Goal: Information Seeking & Learning: Learn about a topic

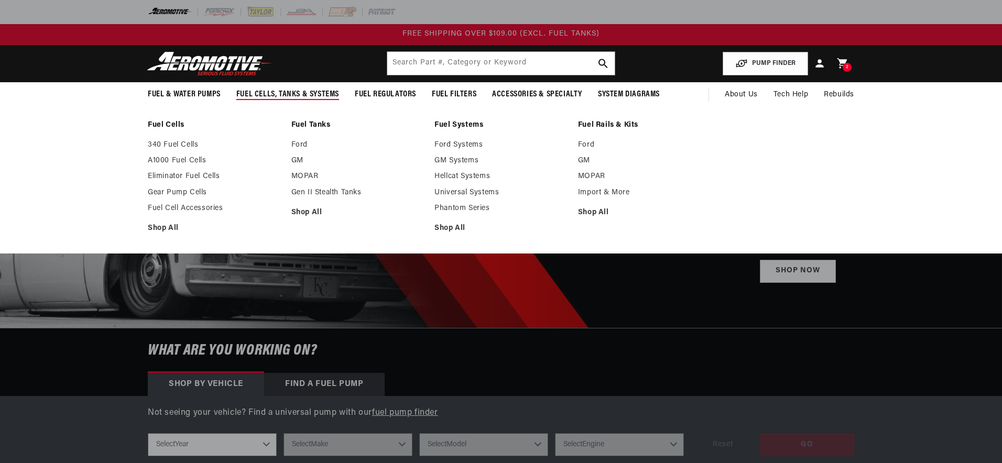
click at [602, 124] on link "Fuel Rails & Kits" at bounding box center [644, 125] width 133 height 9
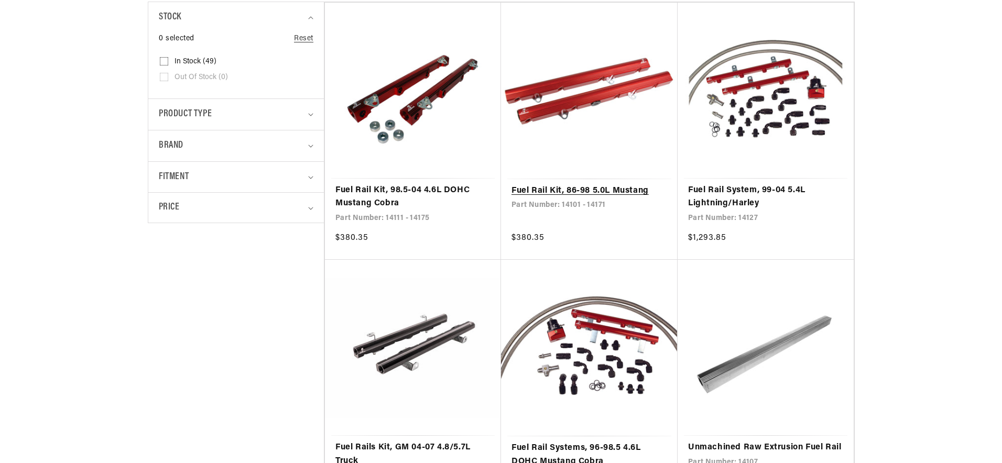
scroll to position [269, 0]
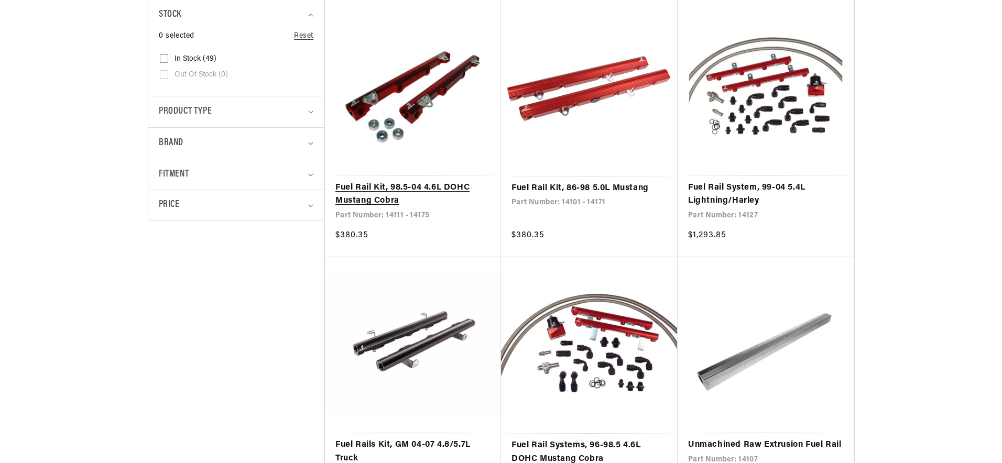
click at [459, 193] on link "Fuel Rail Kit, 98.5-04 4.6L DOHC Mustang Cobra" at bounding box center [412, 194] width 155 height 27
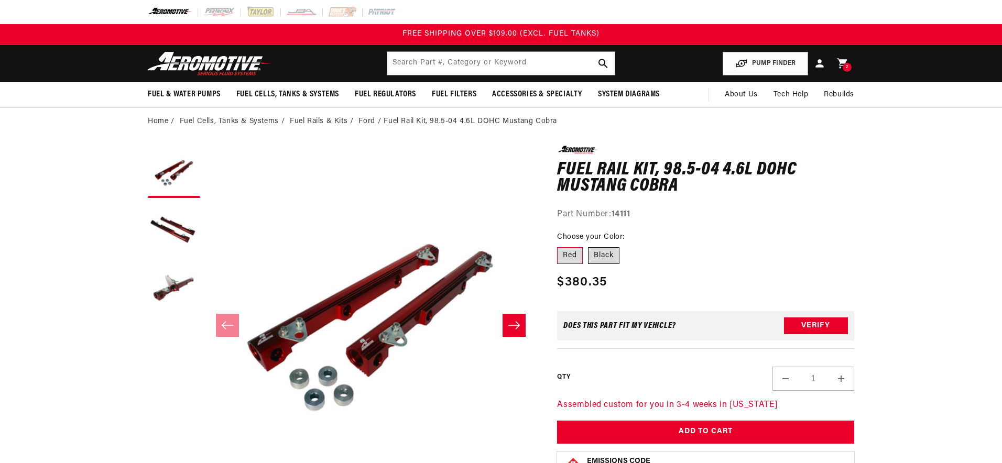
click at [606, 259] on label "Black" at bounding box center [603, 255] width 31 height 17
click at [589, 246] on input "Black" at bounding box center [588, 245] width 1 height 1
radio input "true"
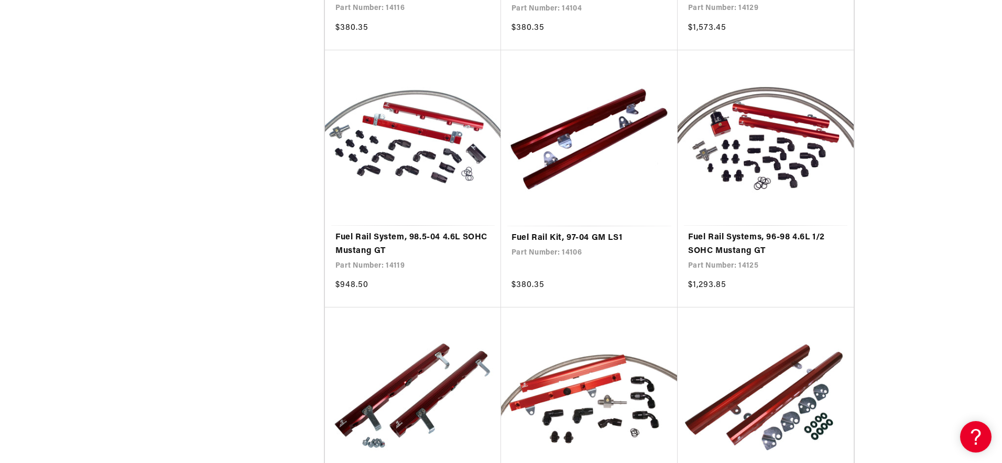
scroll to position [1509, 0]
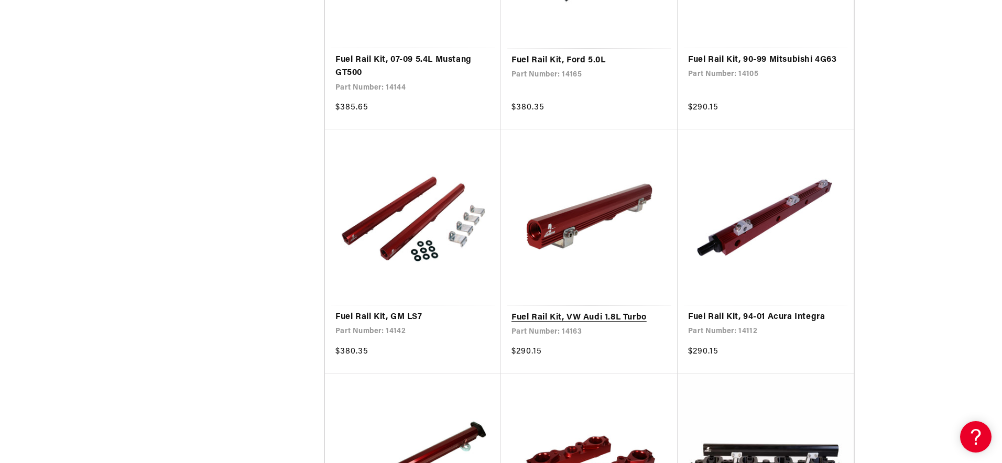
scroll to position [2204, 0]
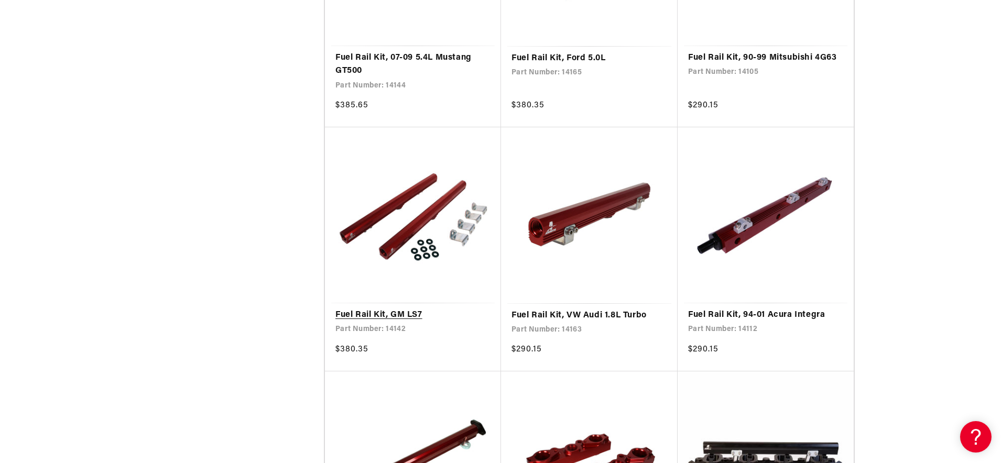
click at [405, 317] on link "Fuel Rail Kit, GM LS7" at bounding box center [412, 316] width 155 height 14
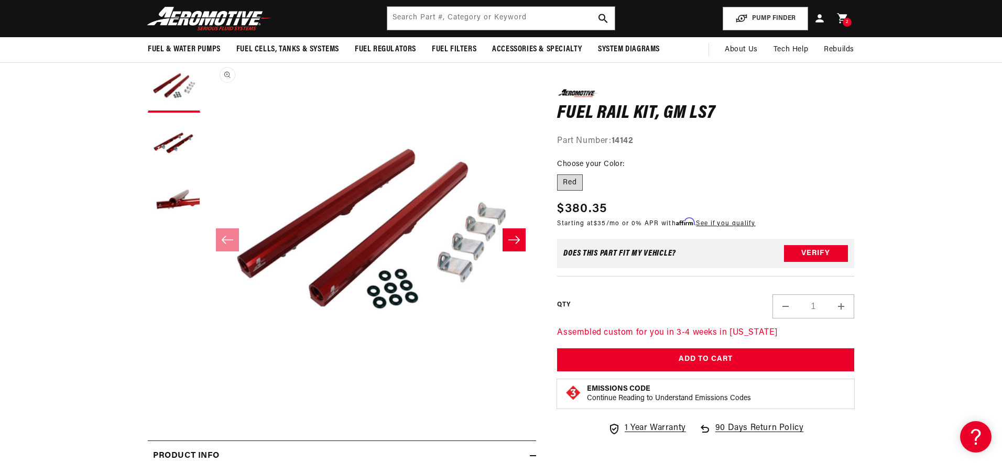
scroll to position [1, 0]
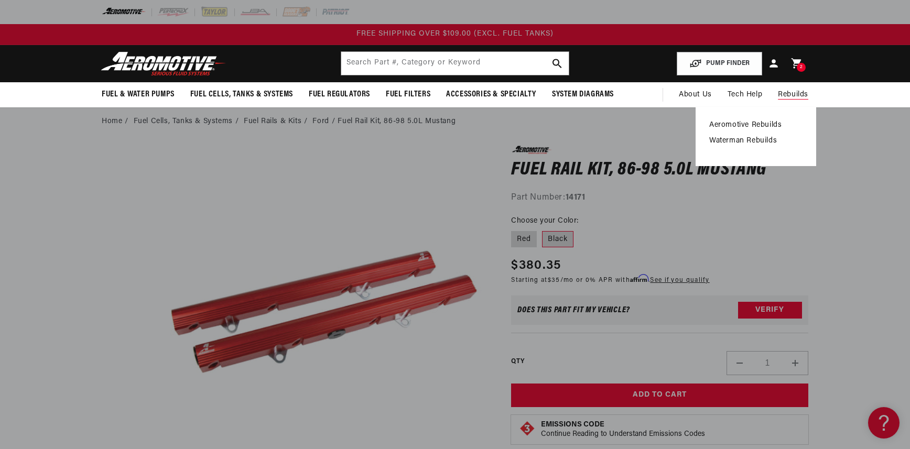
click at [773, 124] on link "Aeromotive Rebuilds" at bounding box center [755, 125] width 93 height 9
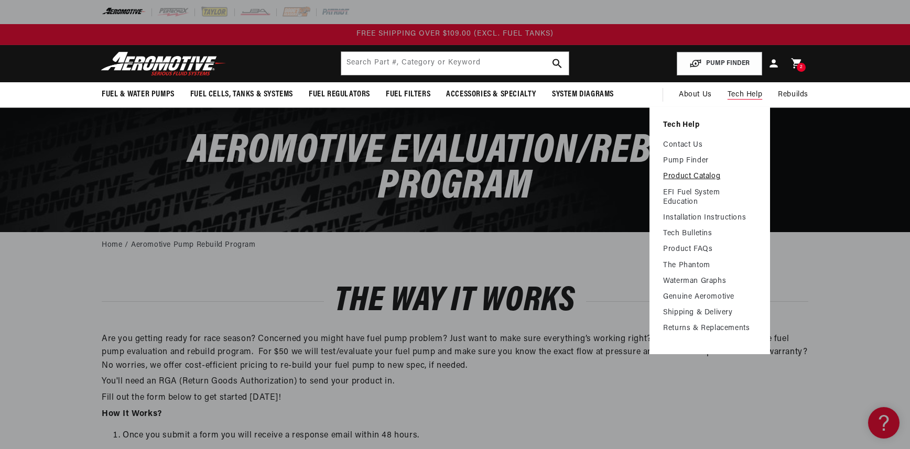
click at [693, 178] on link "Product Catalog" at bounding box center [709, 176] width 93 height 9
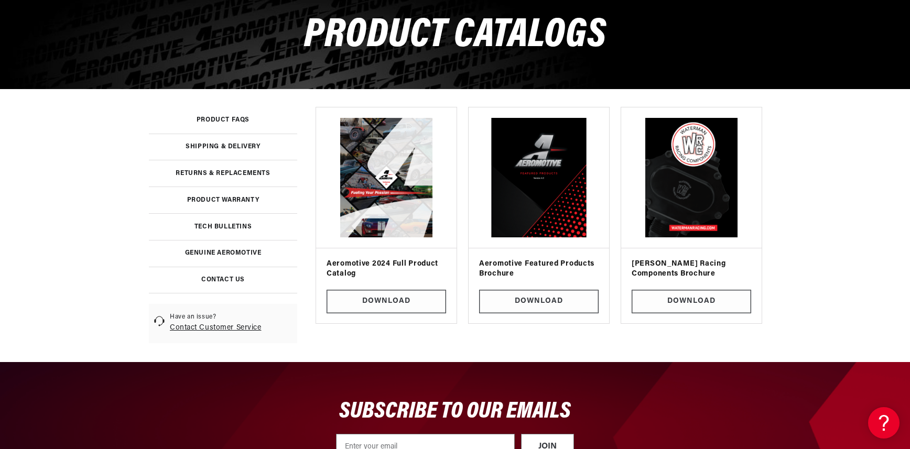
scroll to position [144, 0]
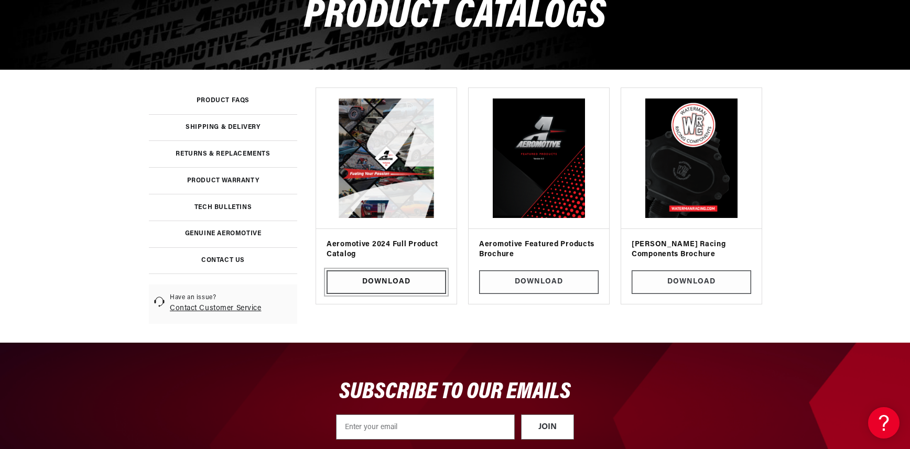
click at [405, 280] on link "Download" at bounding box center [385, 282] width 119 height 24
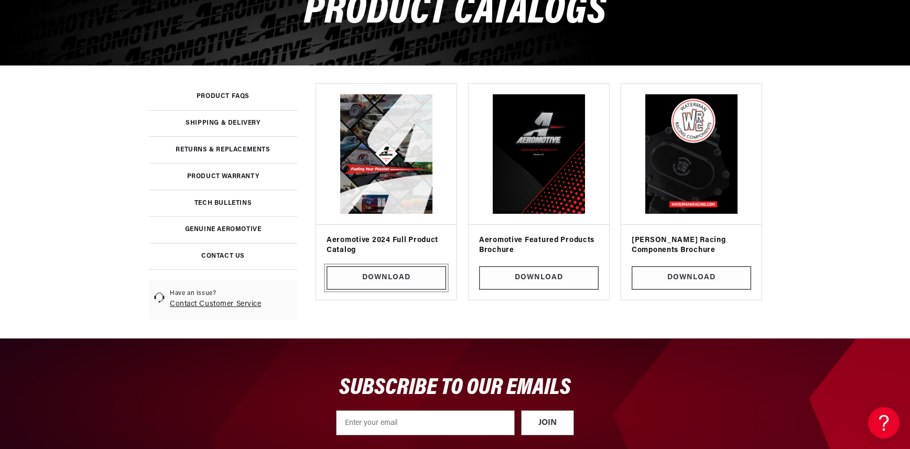
scroll to position [0, 0]
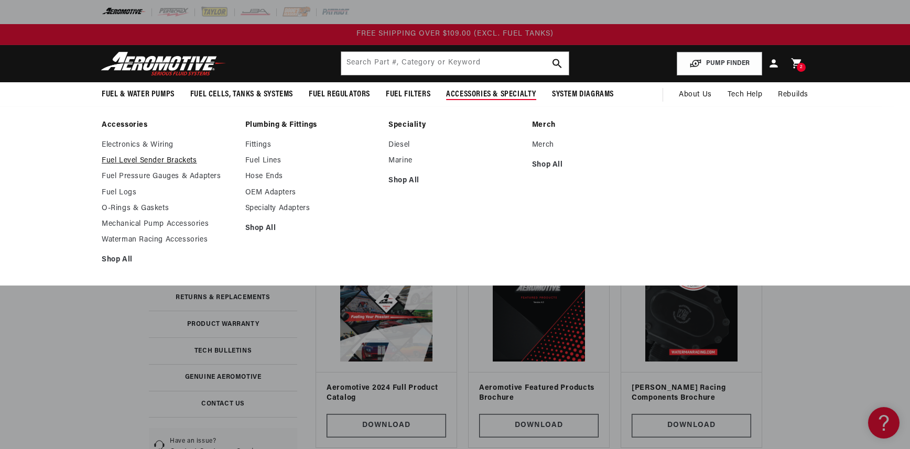
click at [187, 159] on link "Fuel Level Sender Brackets" at bounding box center [168, 160] width 133 height 9
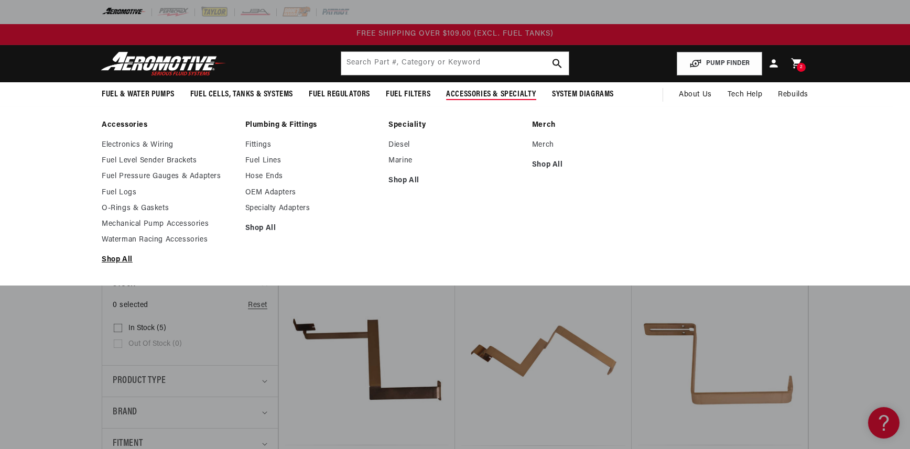
click at [130, 259] on link "Shop All" at bounding box center [168, 259] width 133 height 9
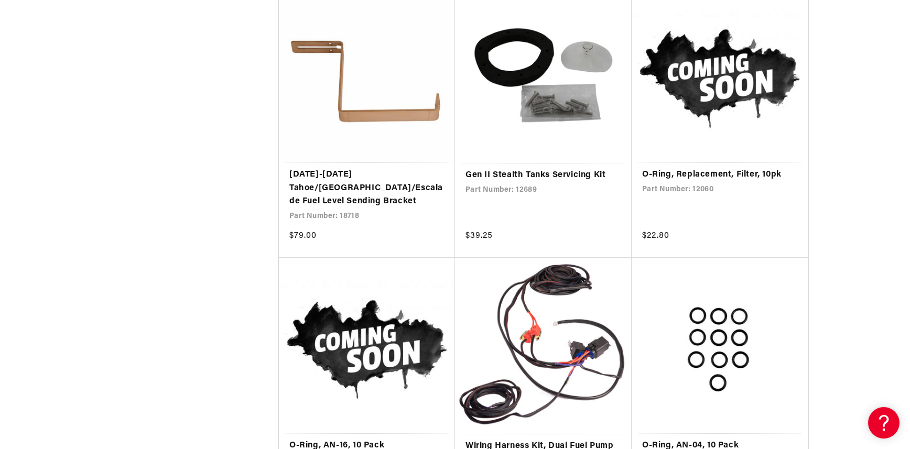
scroll to position [9234, 0]
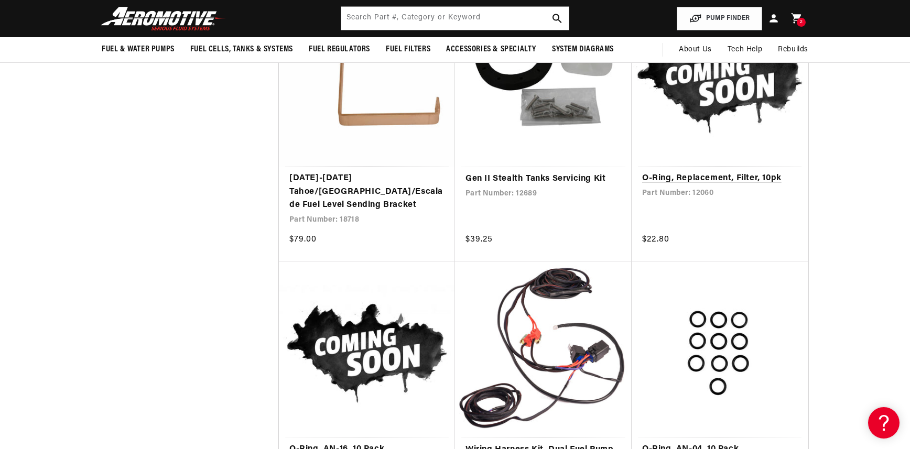
click at [720, 172] on link "O-Ring, Replacement, Filter, 10pk" at bounding box center [719, 179] width 155 height 14
